Goal: Transaction & Acquisition: Purchase product/service

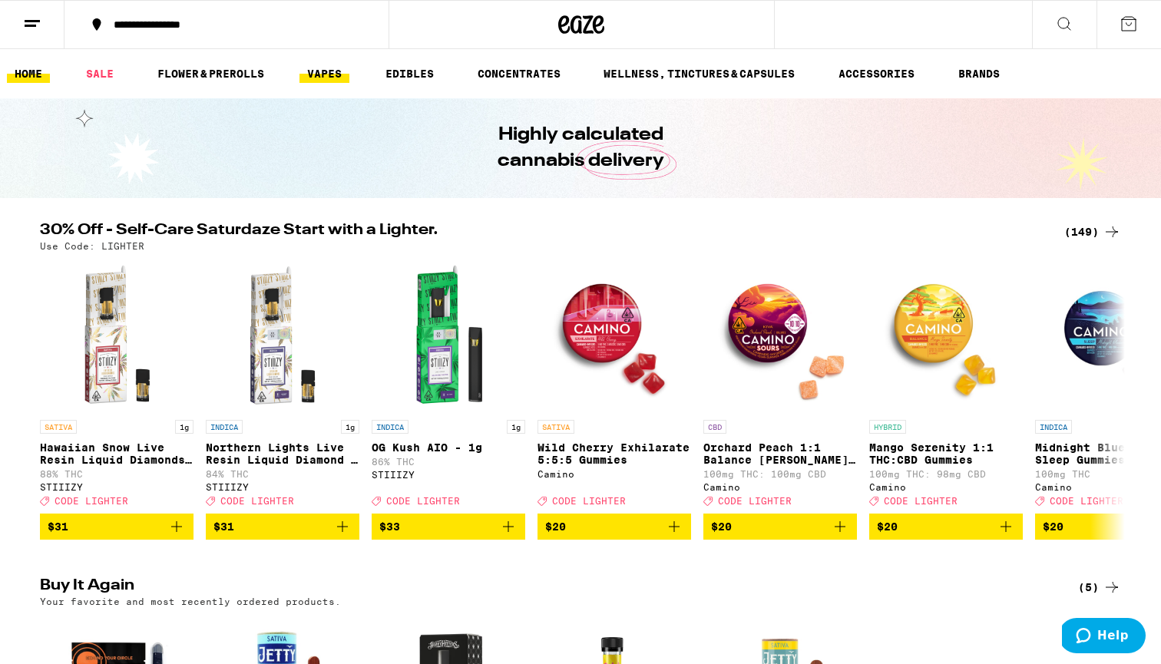
click at [345, 80] on link "VAPES" at bounding box center [325, 74] width 50 height 18
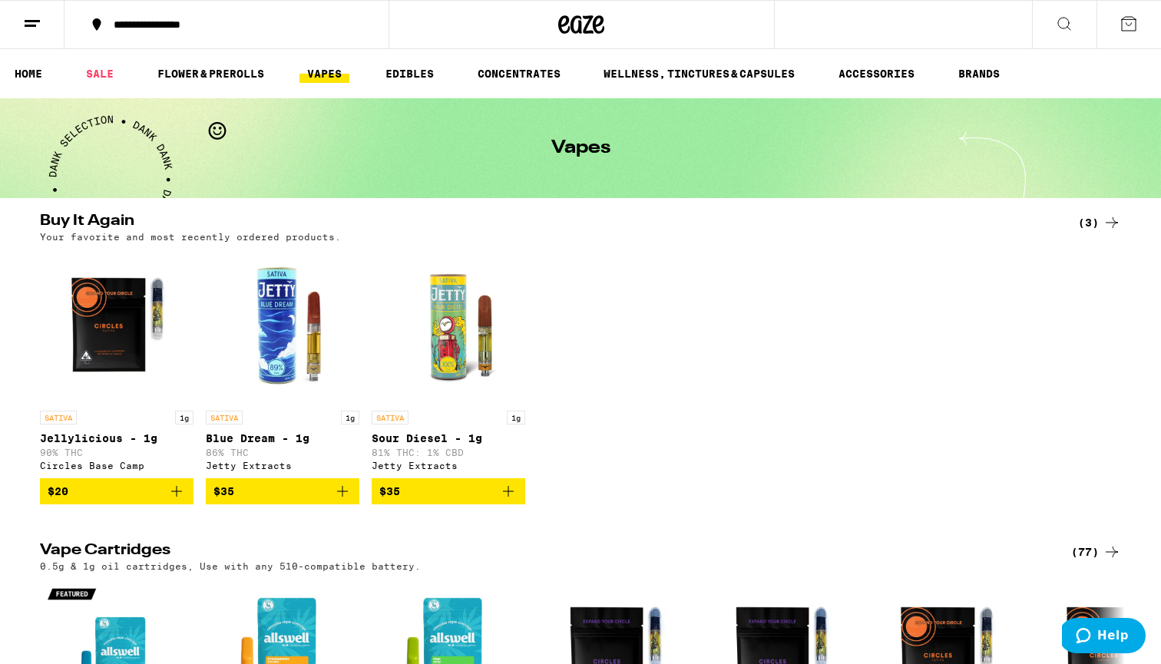
click at [343, 501] on icon "Add to bag" at bounding box center [342, 491] width 18 height 18
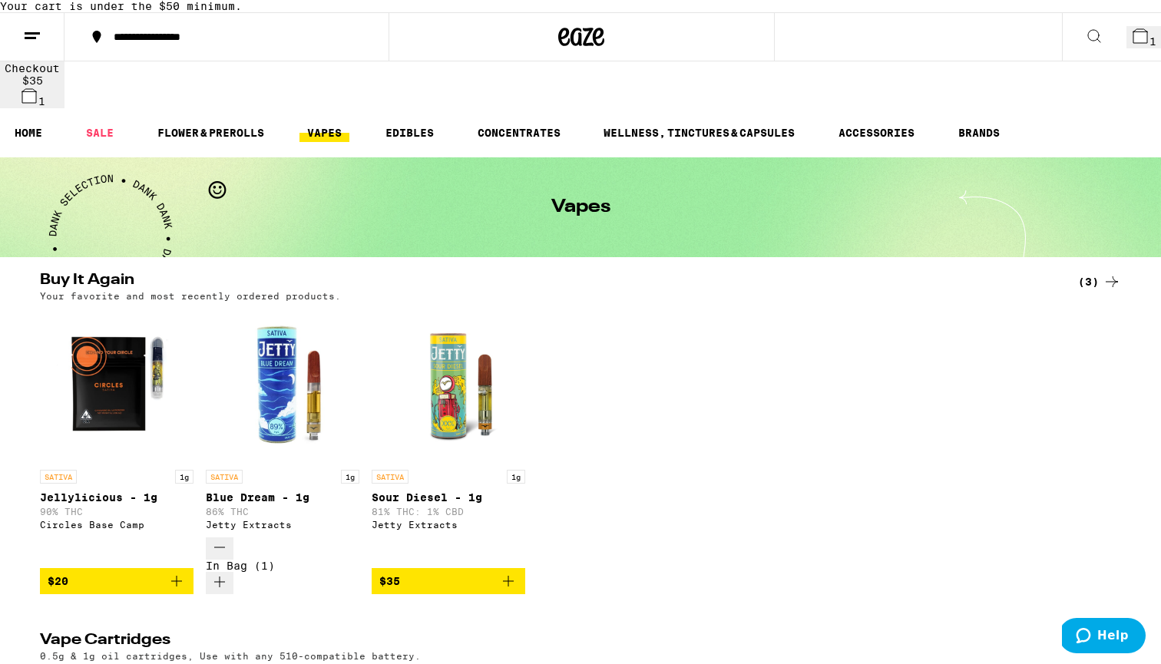
click at [180, 572] on icon "Add to bag" at bounding box center [176, 581] width 18 height 18
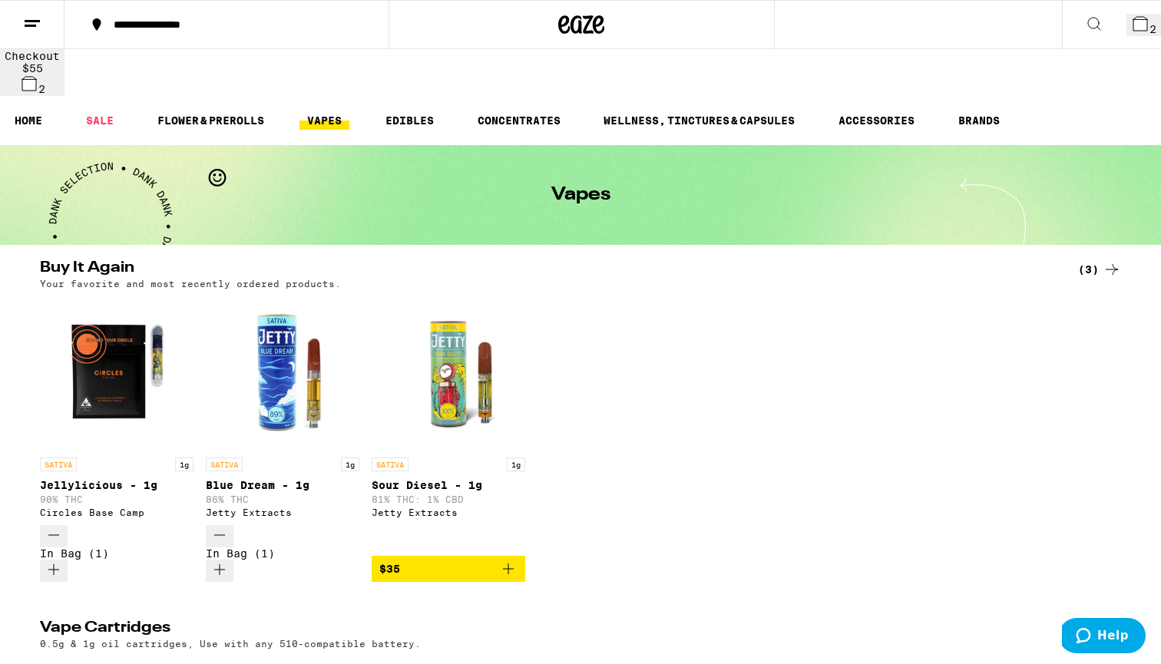
click at [1127, 14] on button "2" at bounding box center [1144, 25] width 35 height 22
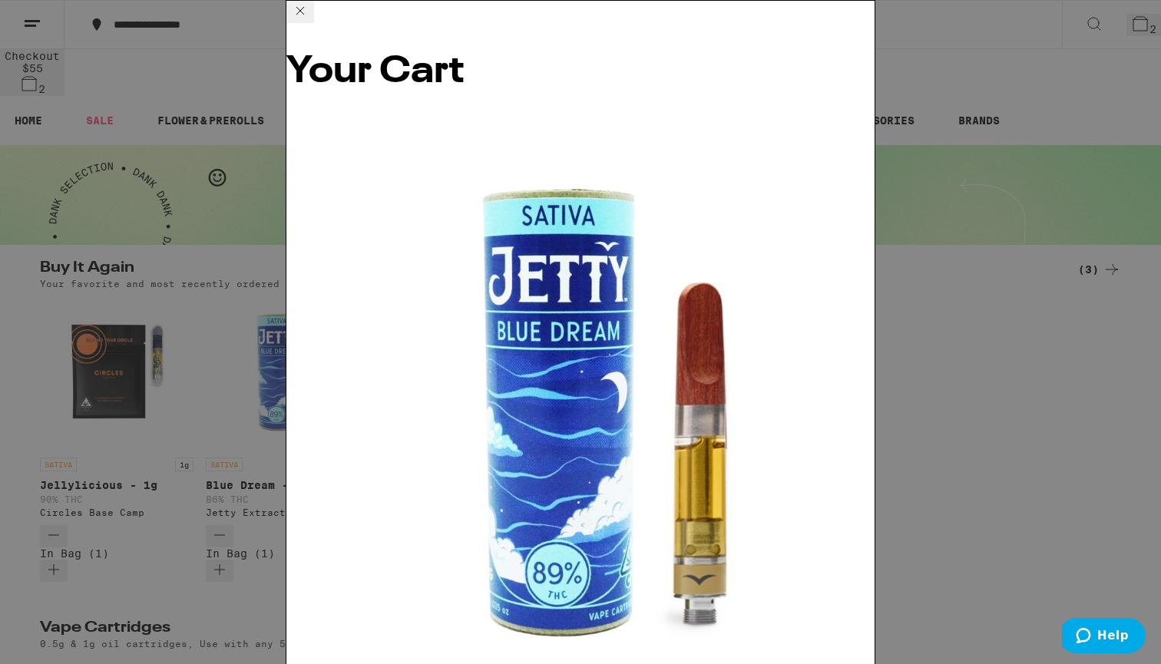
scroll to position [45, 0]
click at [310, 20] on icon at bounding box center [300, 11] width 18 height 18
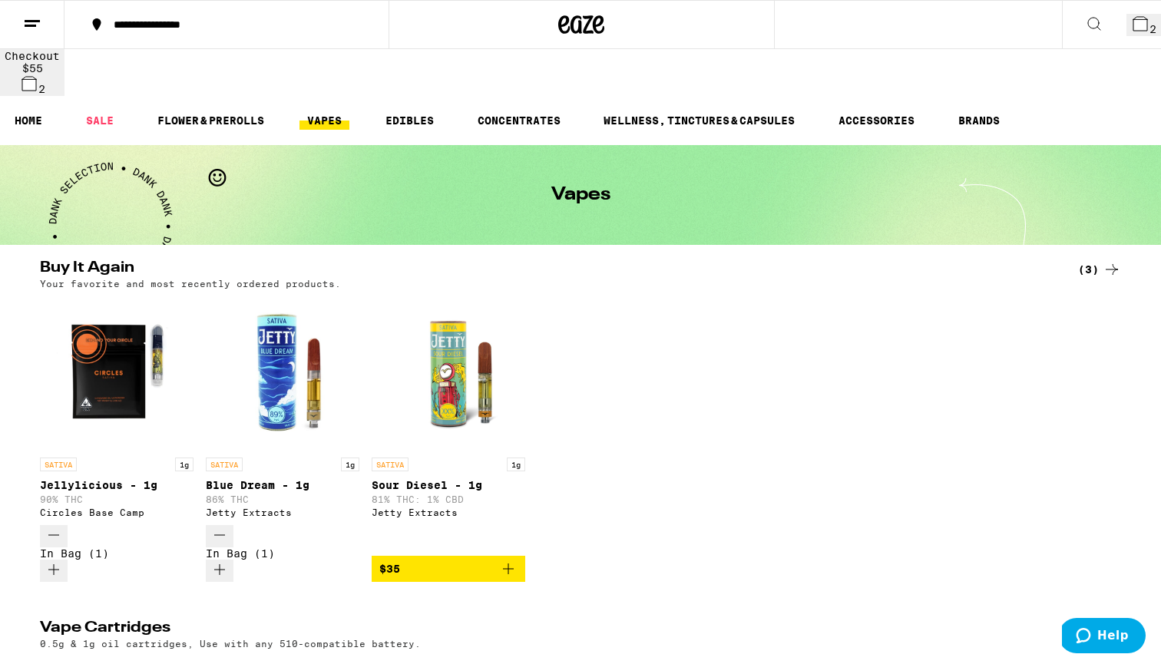
click at [229, 561] on icon "Increment" at bounding box center [219, 570] width 18 height 18
click at [1134, 19] on icon at bounding box center [1141, 24] width 14 height 14
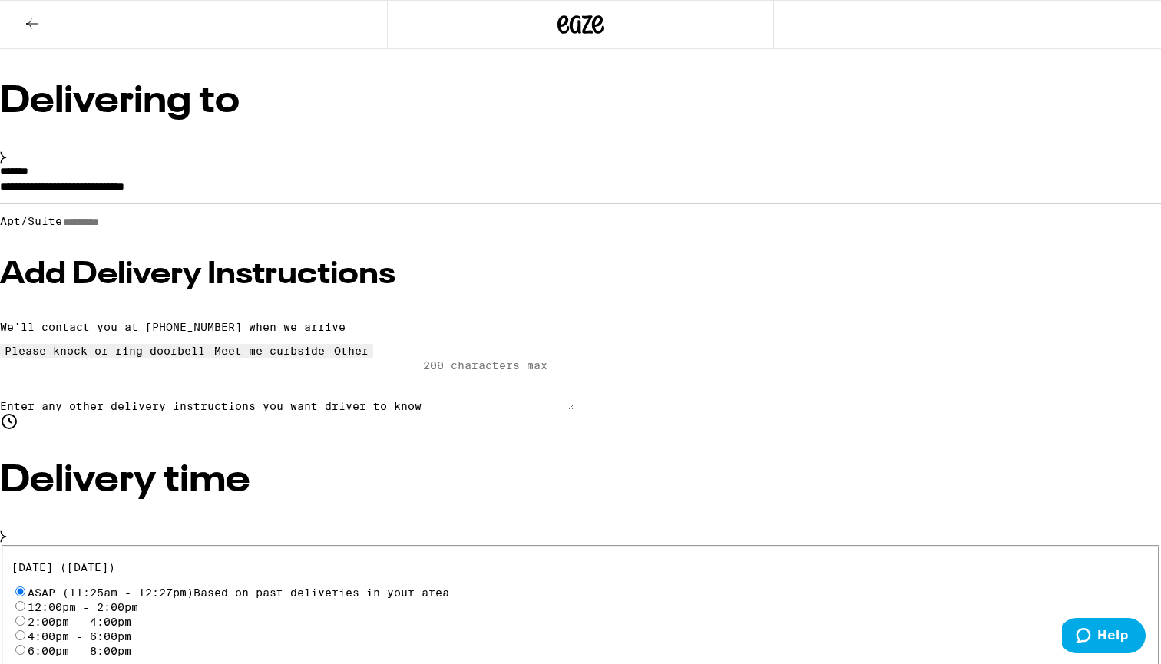
scroll to position [91, 0]
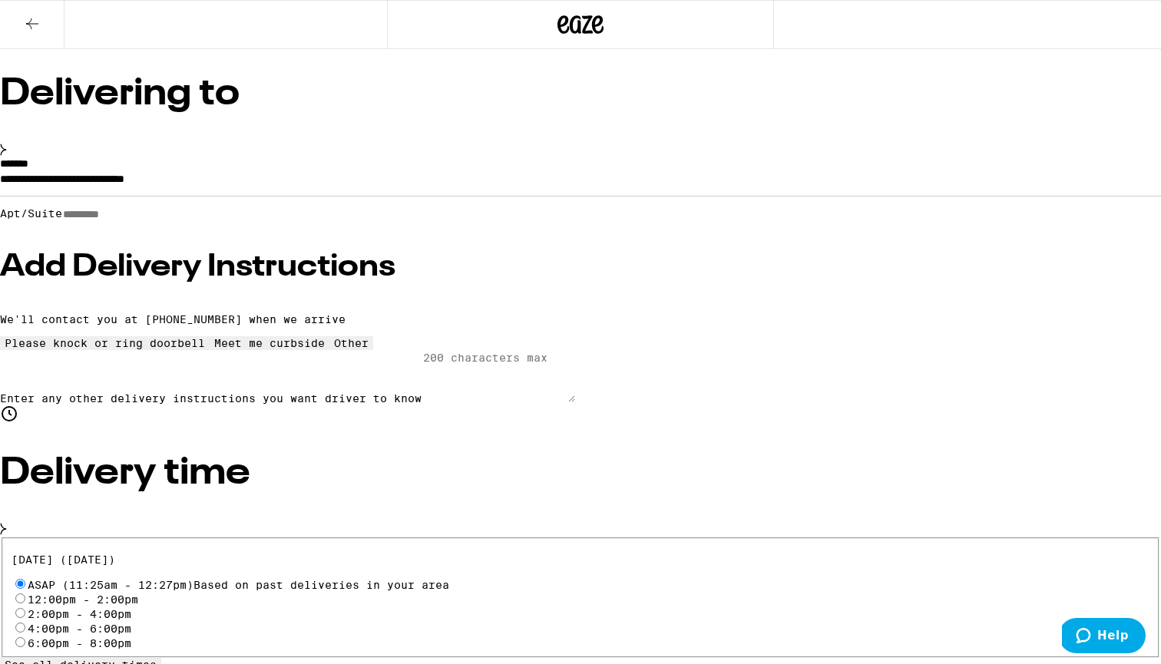
click at [171, 221] on input "Apt/Suite" at bounding box center [116, 214] width 109 height 13
type input "*****"
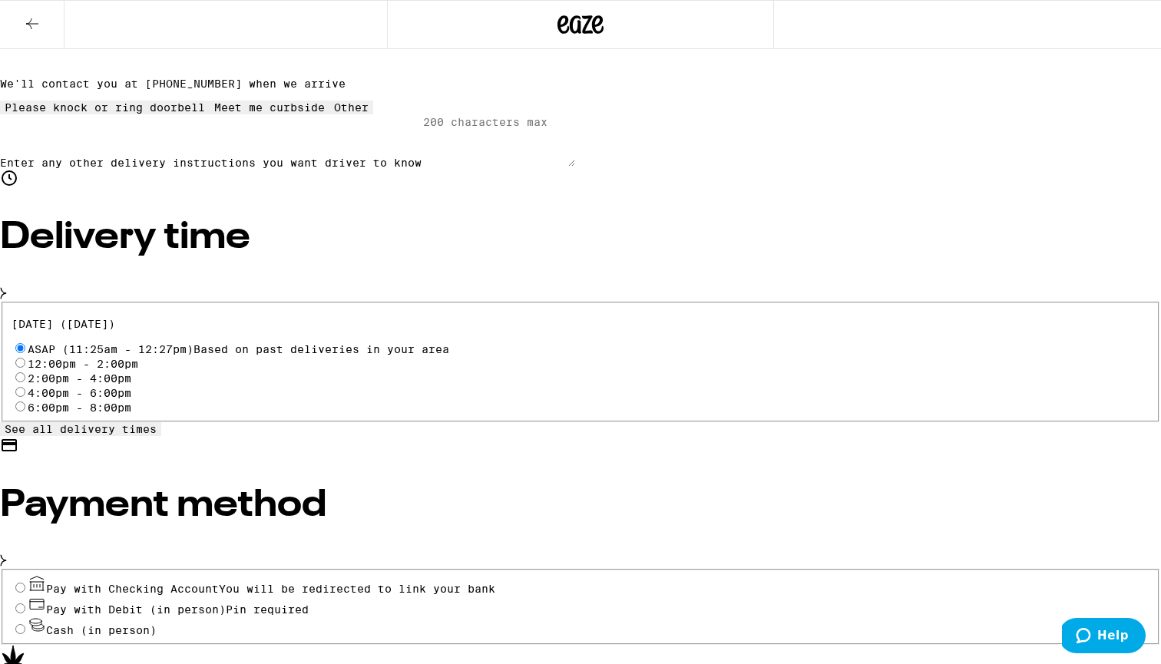
scroll to position [336, 0]
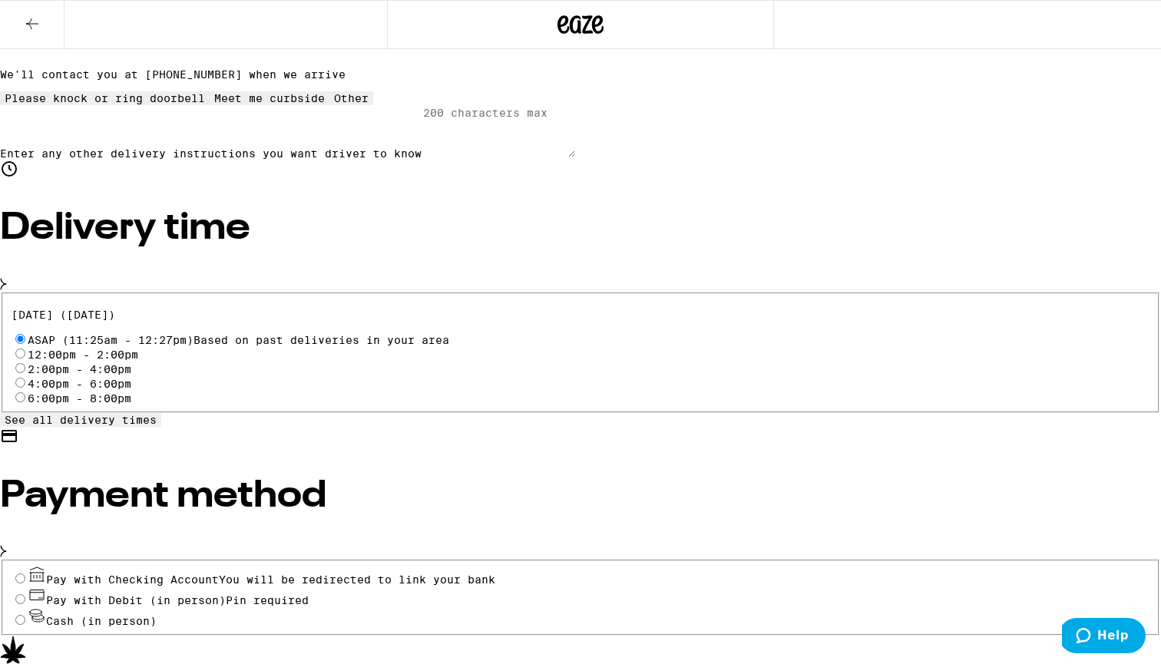
click at [226, 595] on span "Pay with Debit (in person)" at bounding box center [136, 601] width 180 height 12
click at [25, 595] on input "Pay with Debit (in person) Pin required" at bounding box center [20, 600] width 10 height 10
radio input "true"
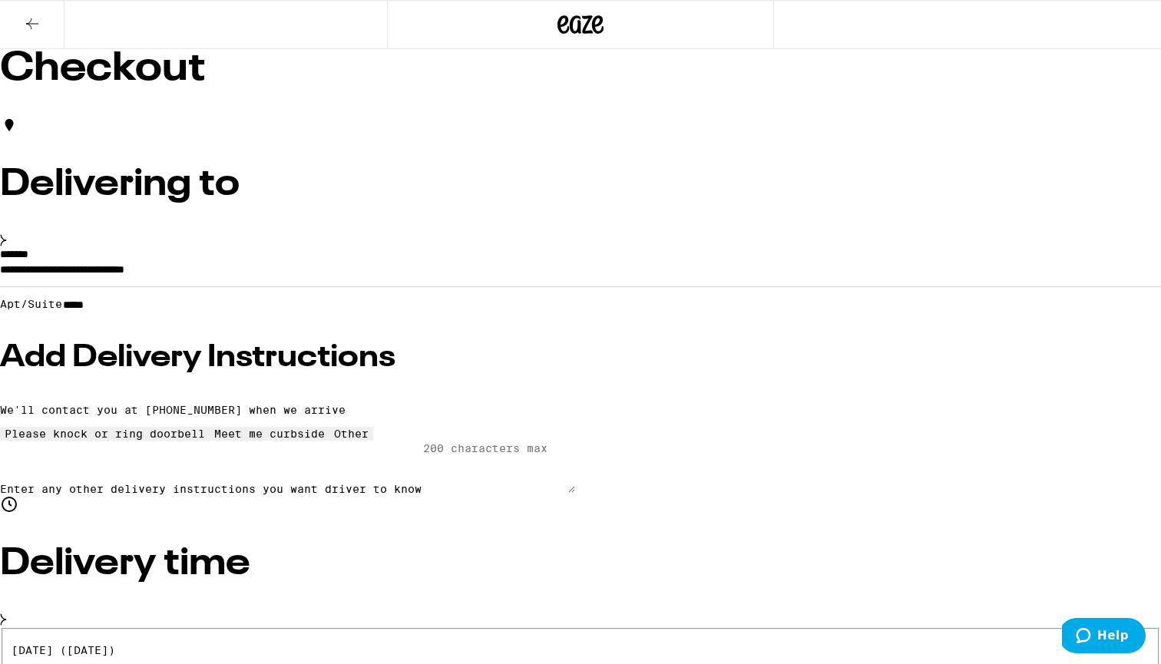
scroll to position [0, 0]
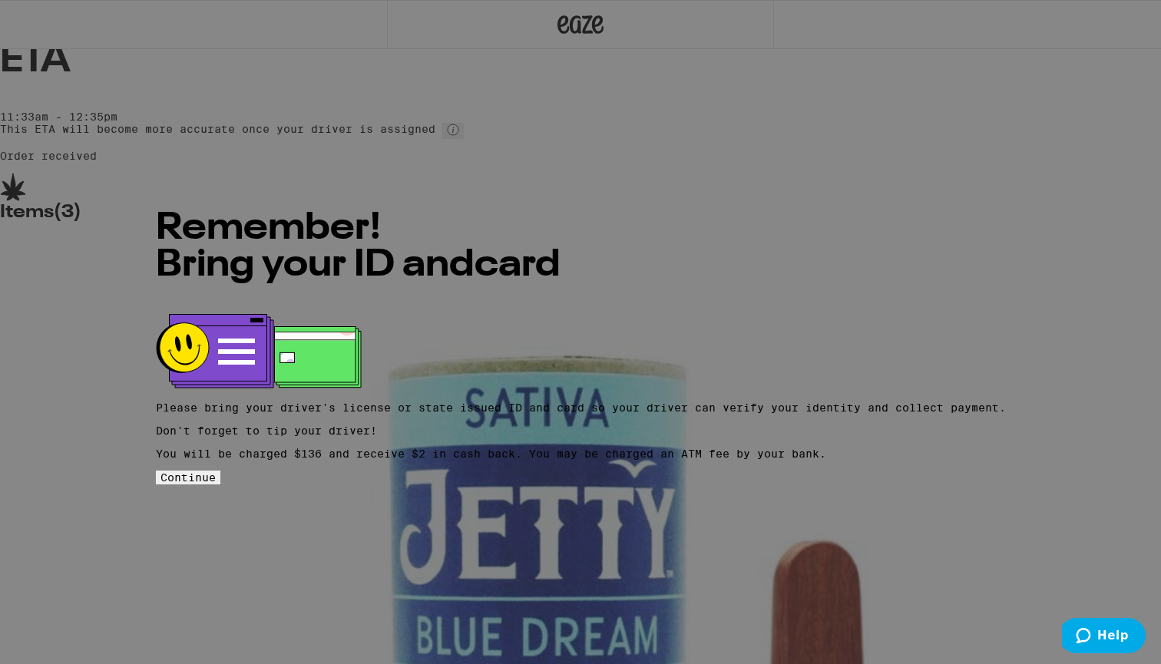
click at [216, 472] on span "Continue" at bounding box center [188, 478] width 55 height 12
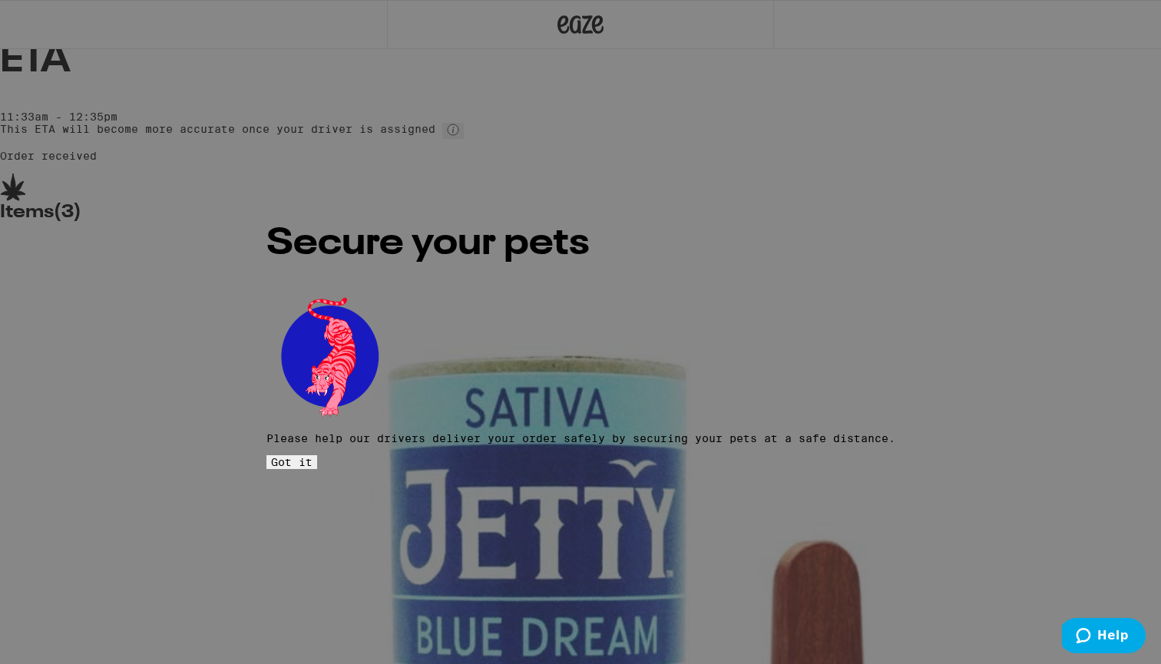
click at [317, 455] on button "Got it" at bounding box center [292, 462] width 51 height 14
